Goal: Navigation & Orientation: Understand site structure

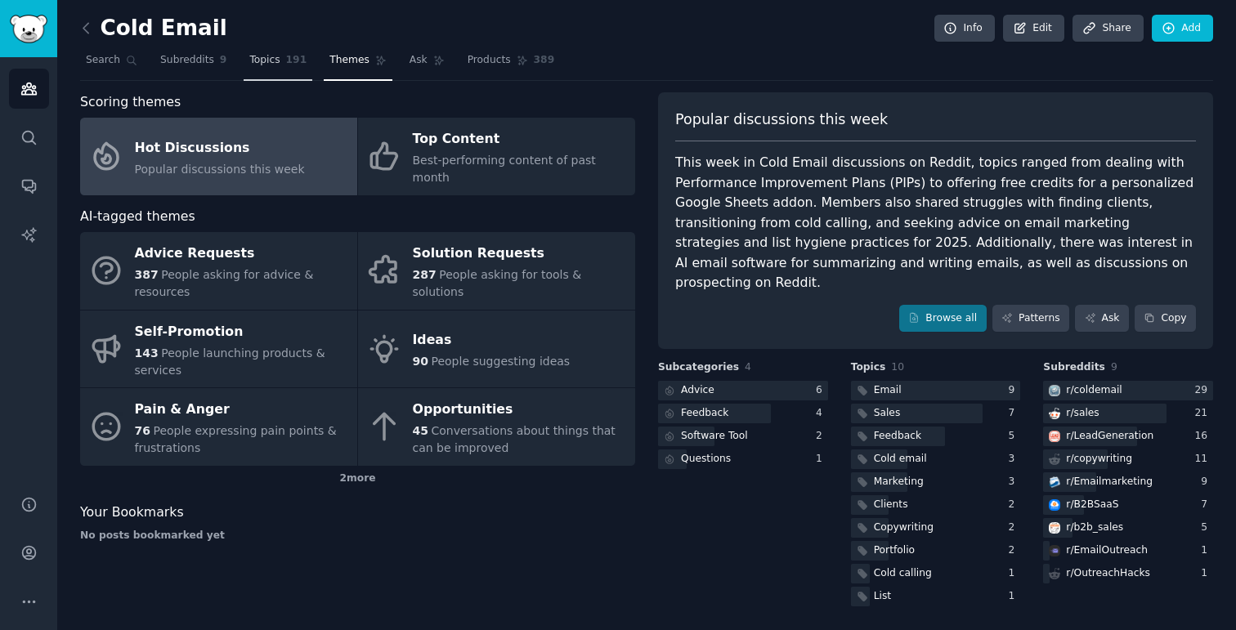
click at [266, 63] on span "Topics" at bounding box center [264, 60] width 30 height 15
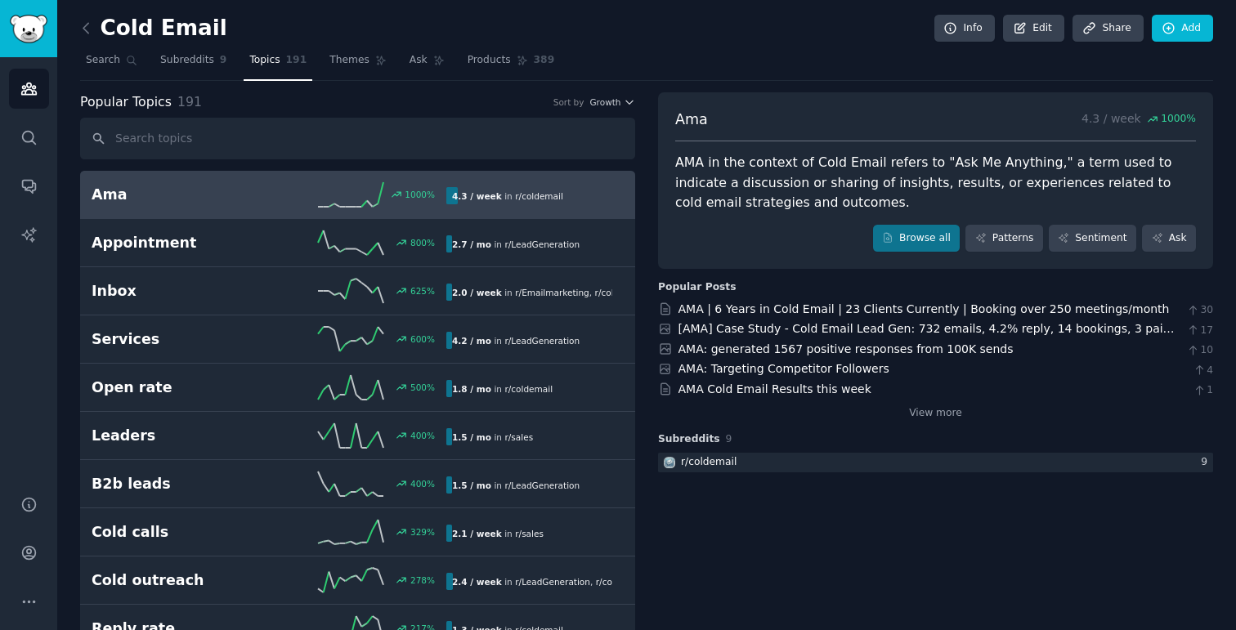
click at [145, 32] on h2 "Cold Email" at bounding box center [153, 29] width 147 height 26
click at [86, 26] on icon at bounding box center [86, 28] width 17 height 17
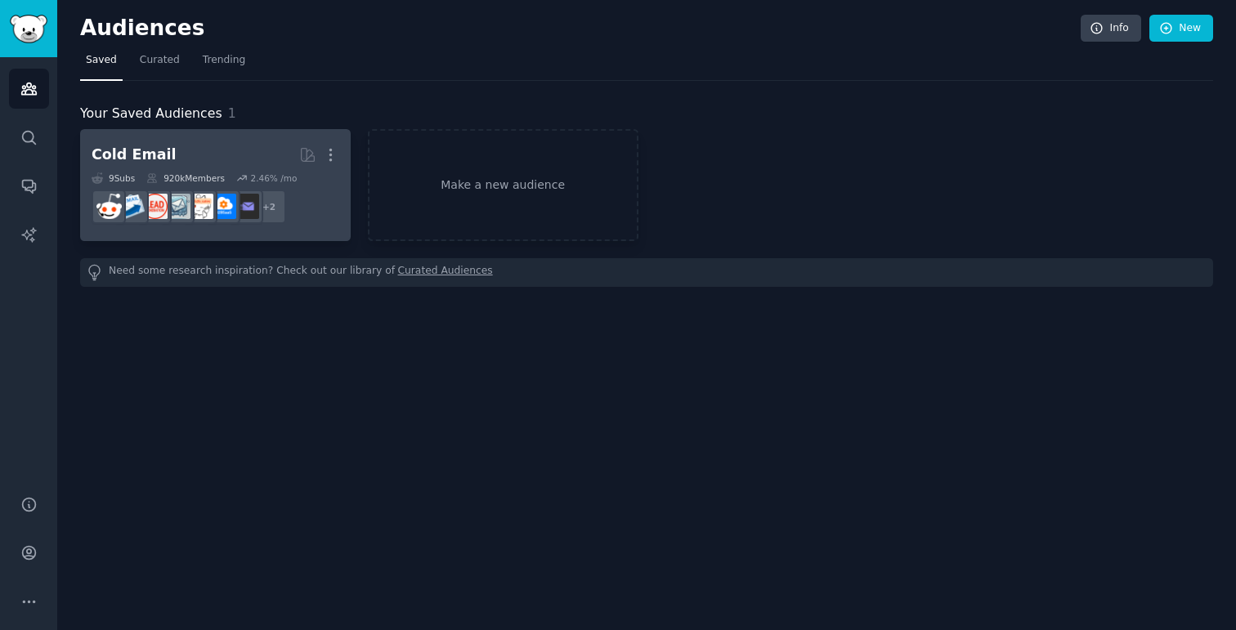
click at [143, 146] on div "Cold Email" at bounding box center [134, 155] width 84 height 20
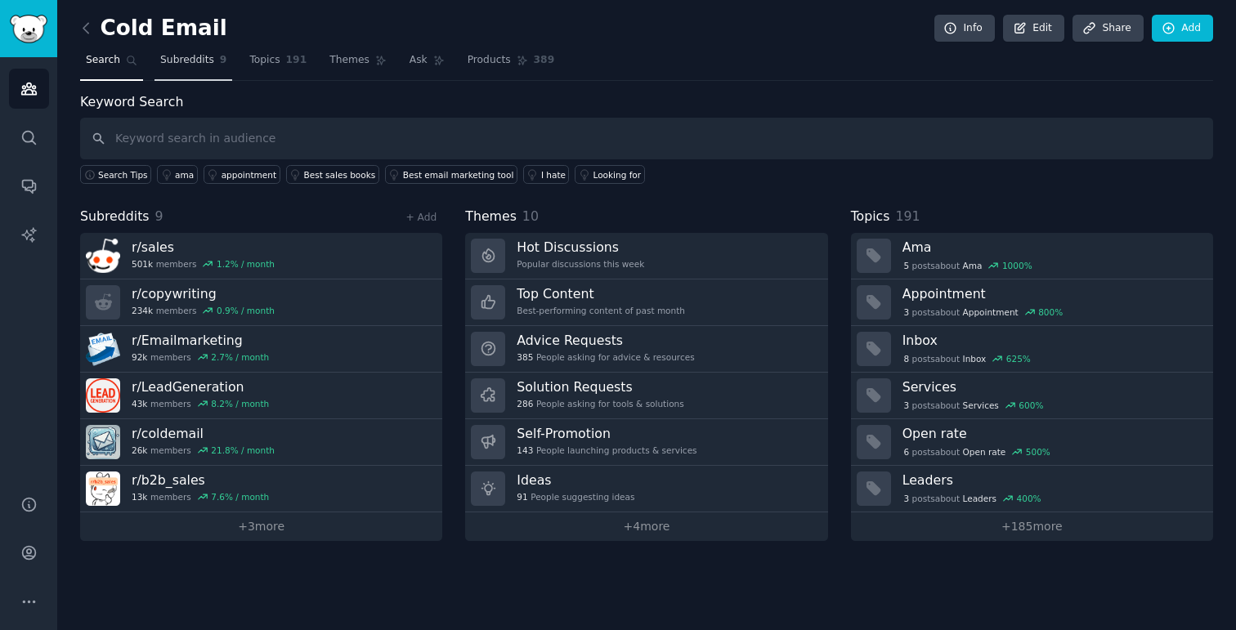
click at [193, 61] on span "Subreddits" at bounding box center [187, 60] width 54 height 15
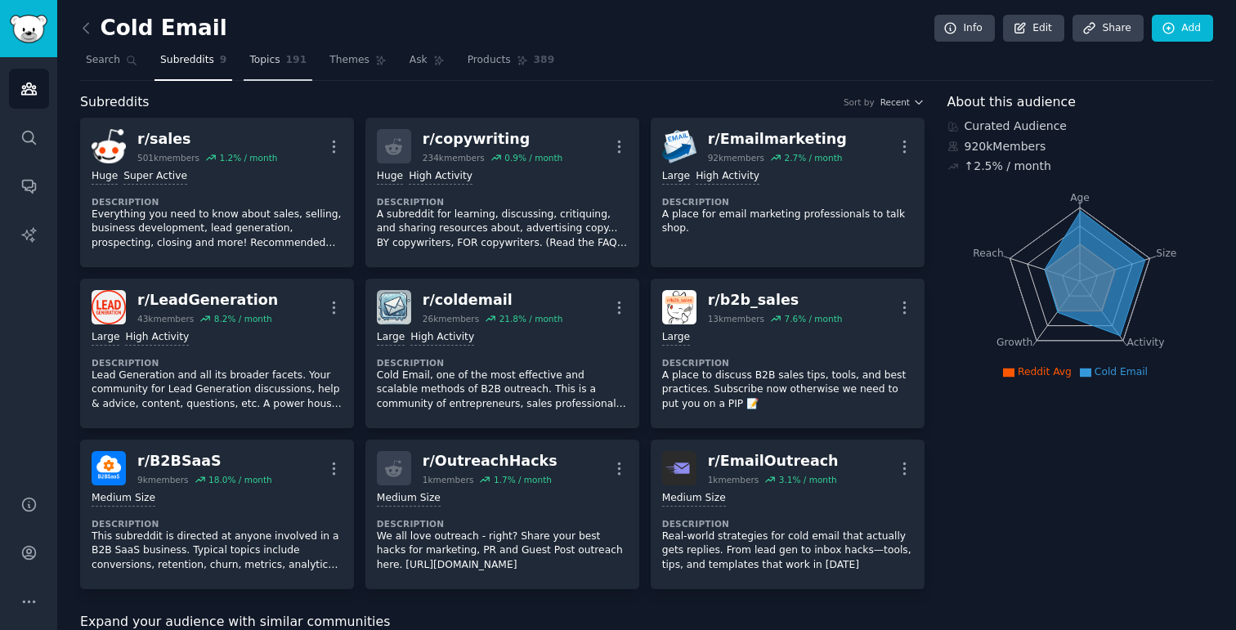
click at [271, 63] on span "Topics" at bounding box center [264, 60] width 30 height 15
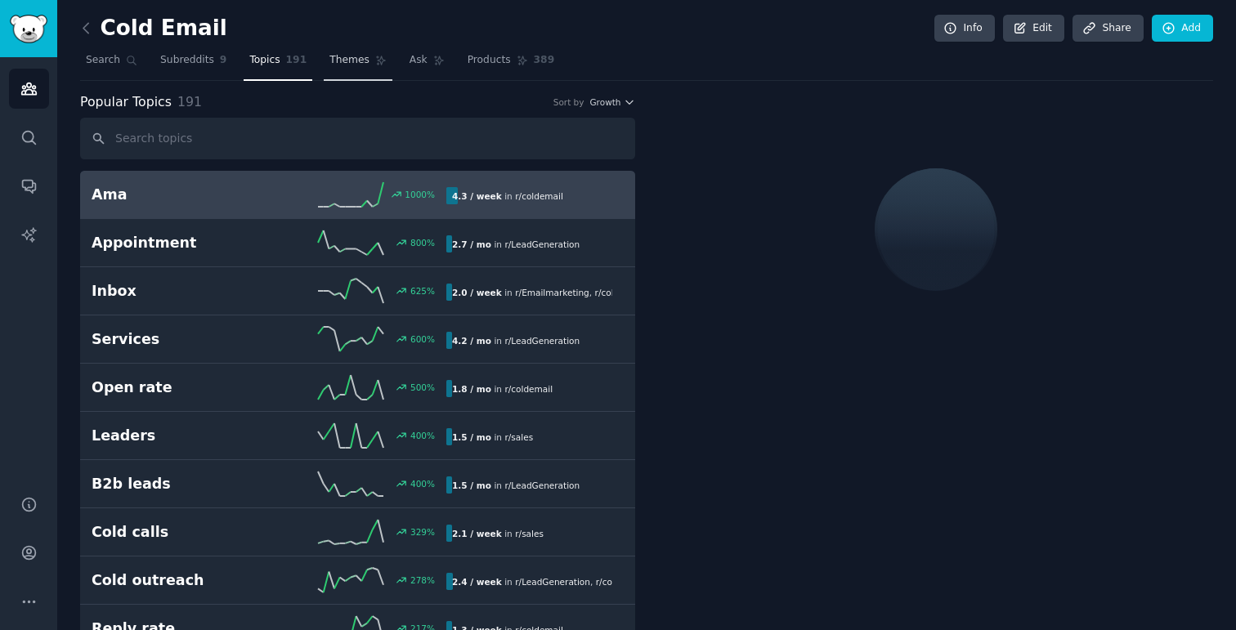
click at [344, 63] on span "Themes" at bounding box center [350, 60] width 40 height 15
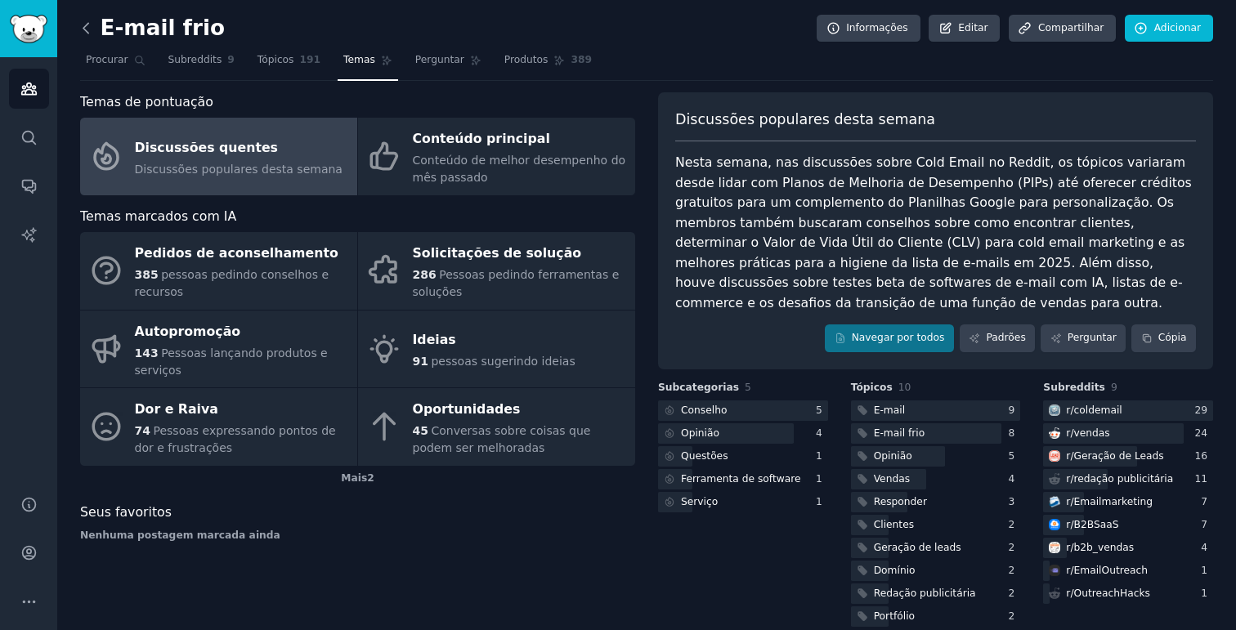
click at [81, 32] on icon at bounding box center [86, 28] width 17 height 17
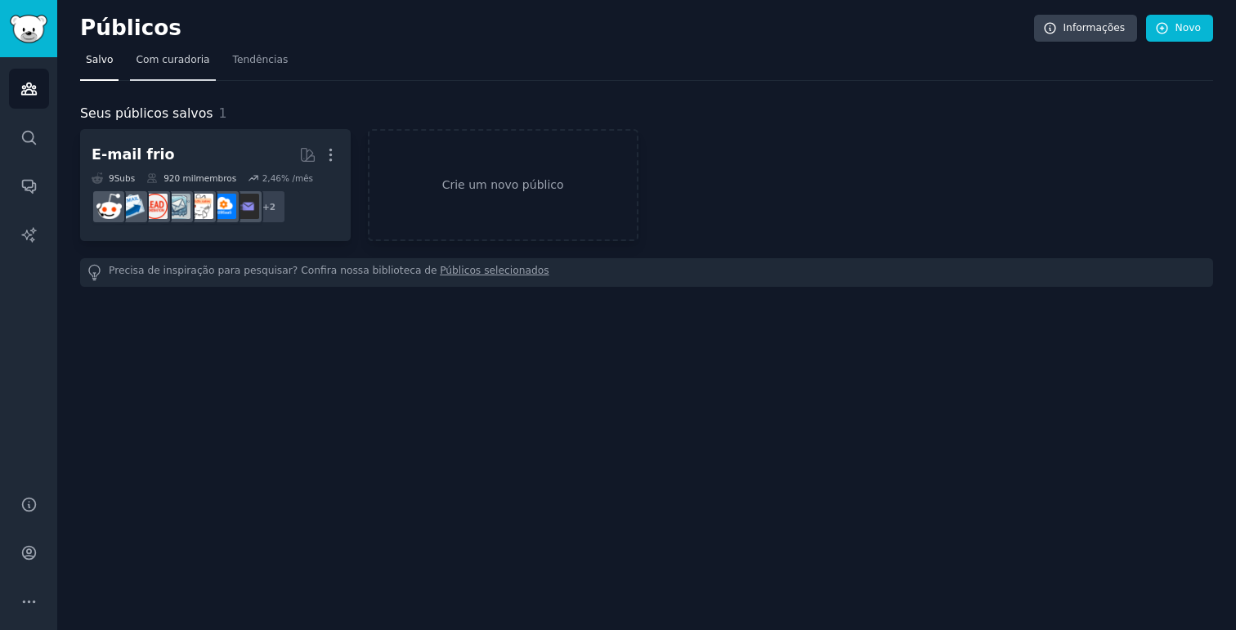
click at [164, 59] on font "Com curadoria" at bounding box center [173, 59] width 74 height 11
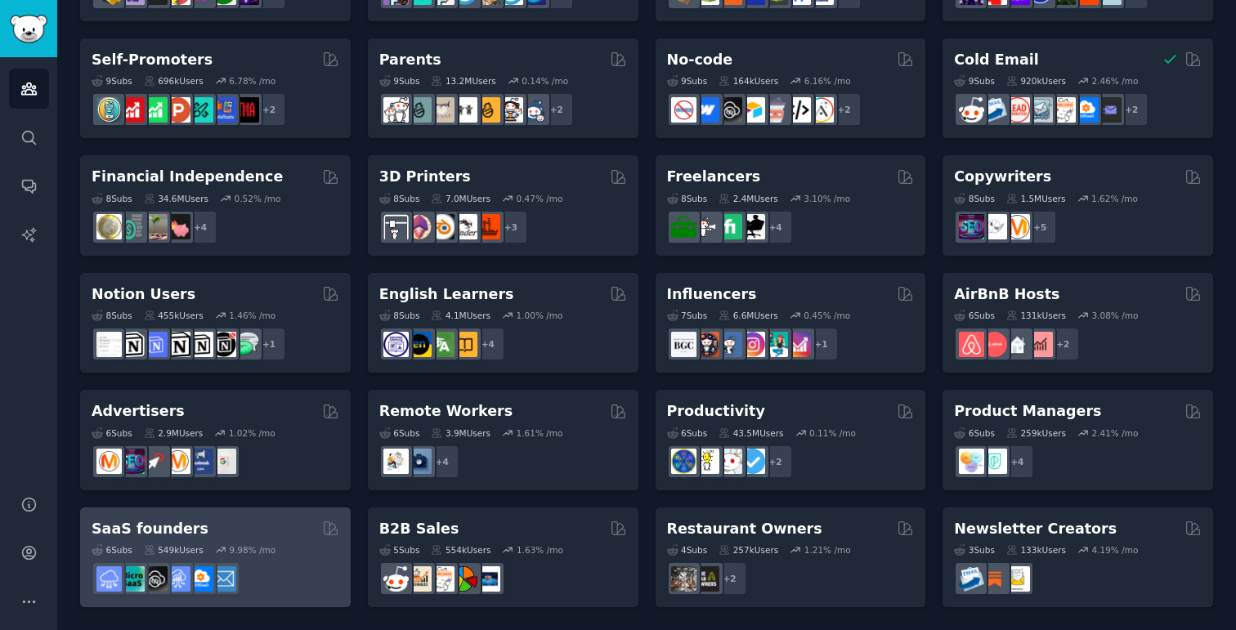
scroll to position [698, 0]
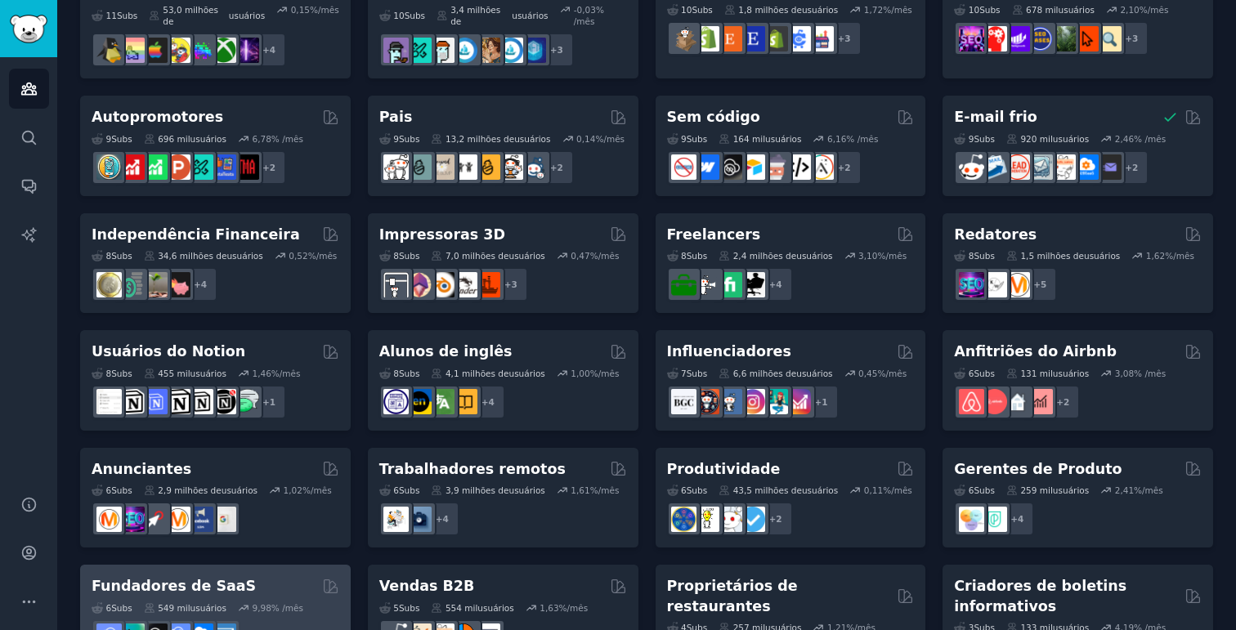
click at [135, 578] on font "Fundadores de SaaS" at bounding box center [174, 586] width 164 height 16
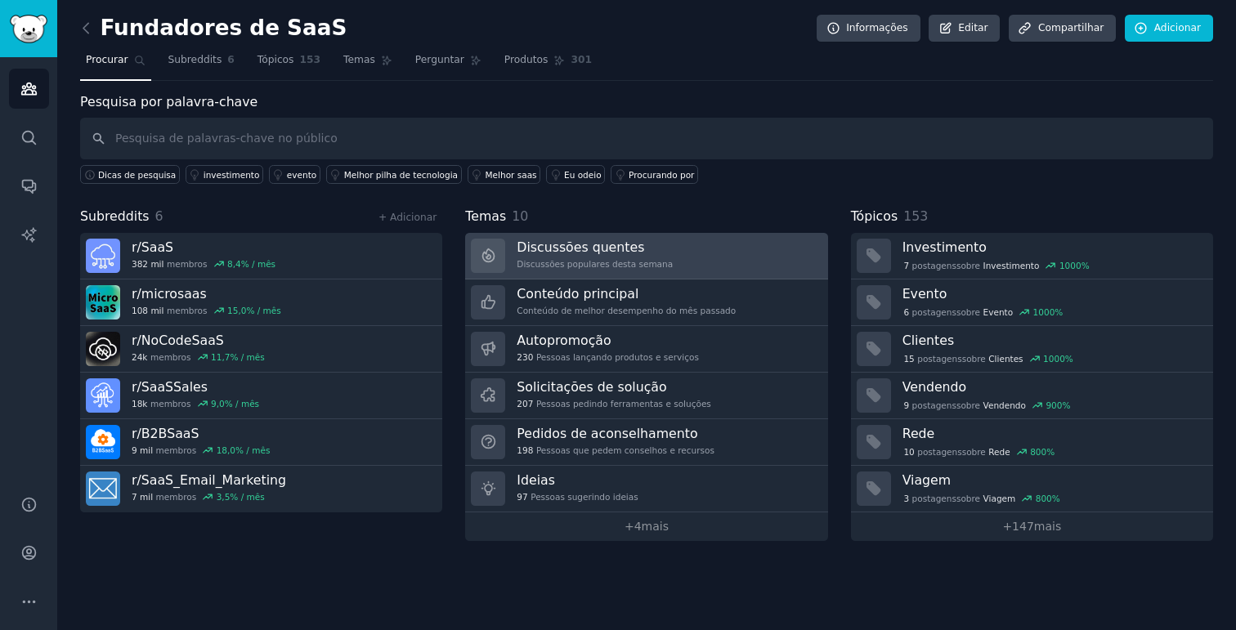
click at [593, 252] on font "Discussões quentes" at bounding box center [581, 248] width 128 height 16
